Goal: Information Seeking & Learning: Learn about a topic

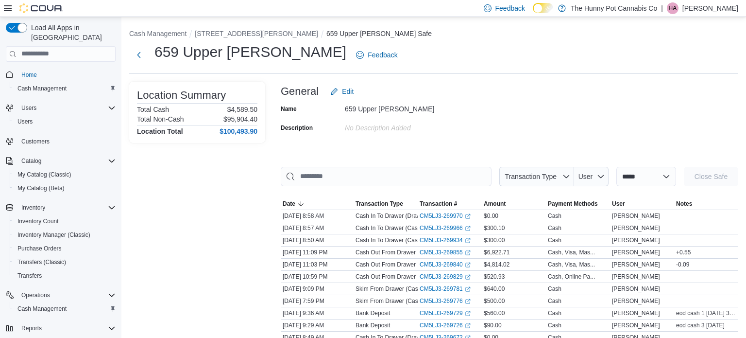
scroll to position [43, 0]
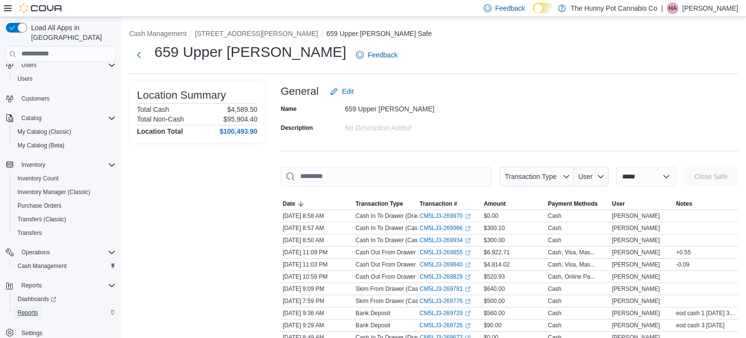
click at [20, 308] on span "Reports" at bounding box center [27, 312] width 20 height 8
